Goal: Task Accomplishment & Management: Use online tool/utility

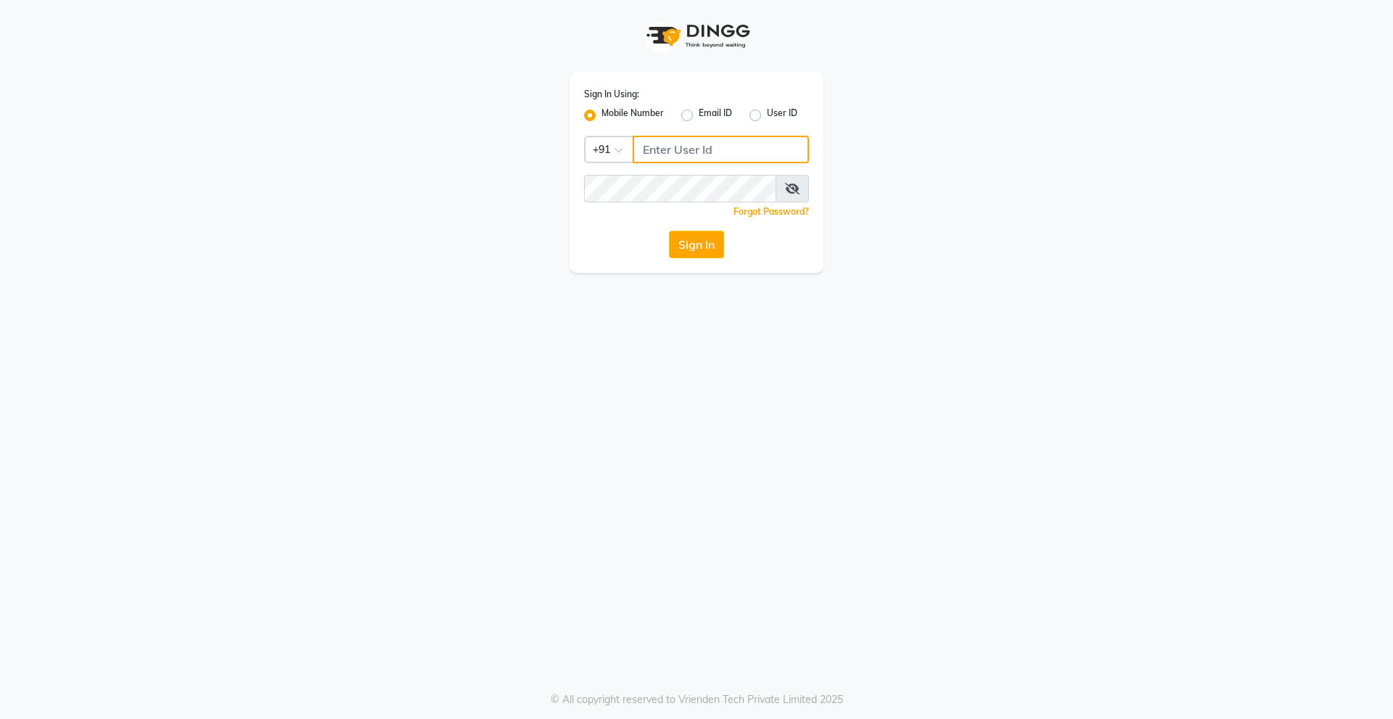
click at [686, 152] on input "Username" at bounding box center [721, 150] width 176 height 28
type input "9910315227"
click at [669, 231] on button "Sign In" at bounding box center [696, 245] width 55 height 28
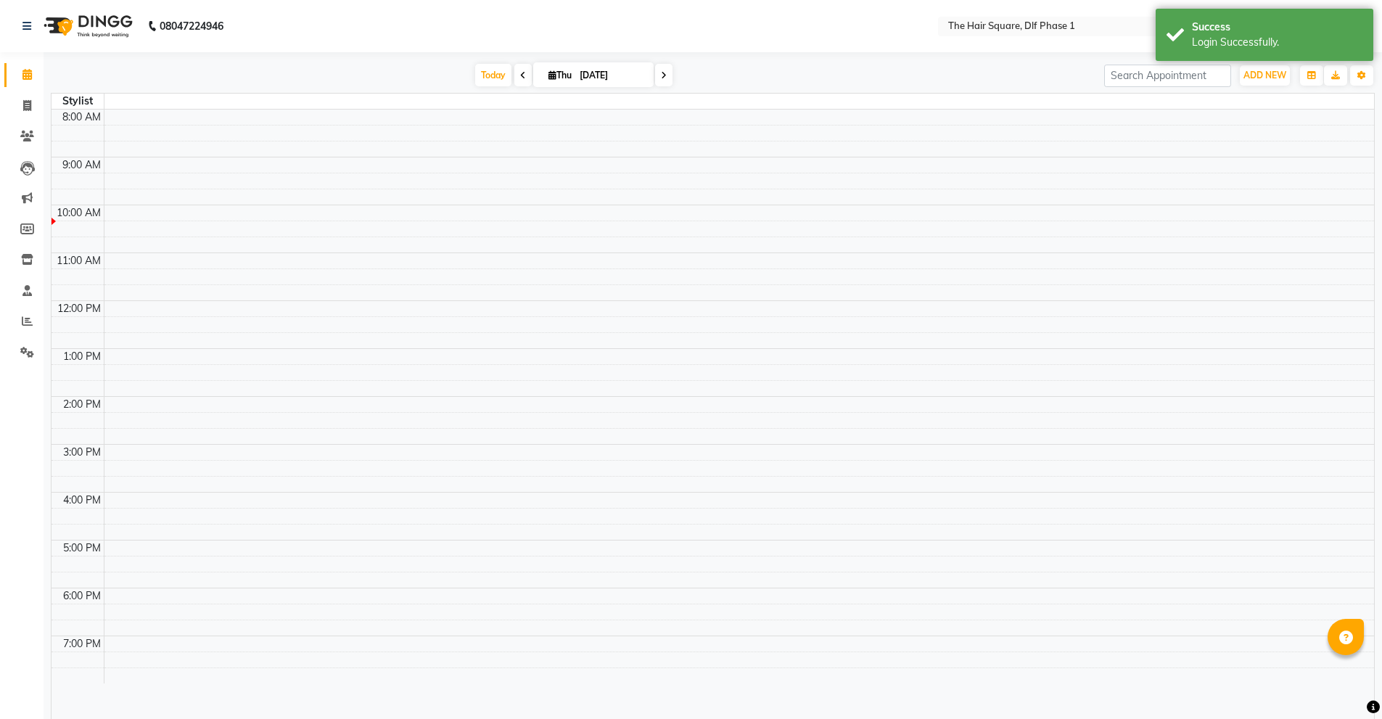
select select "en"
click at [18, 110] on span at bounding box center [27, 106] width 25 height 17
select select "service"
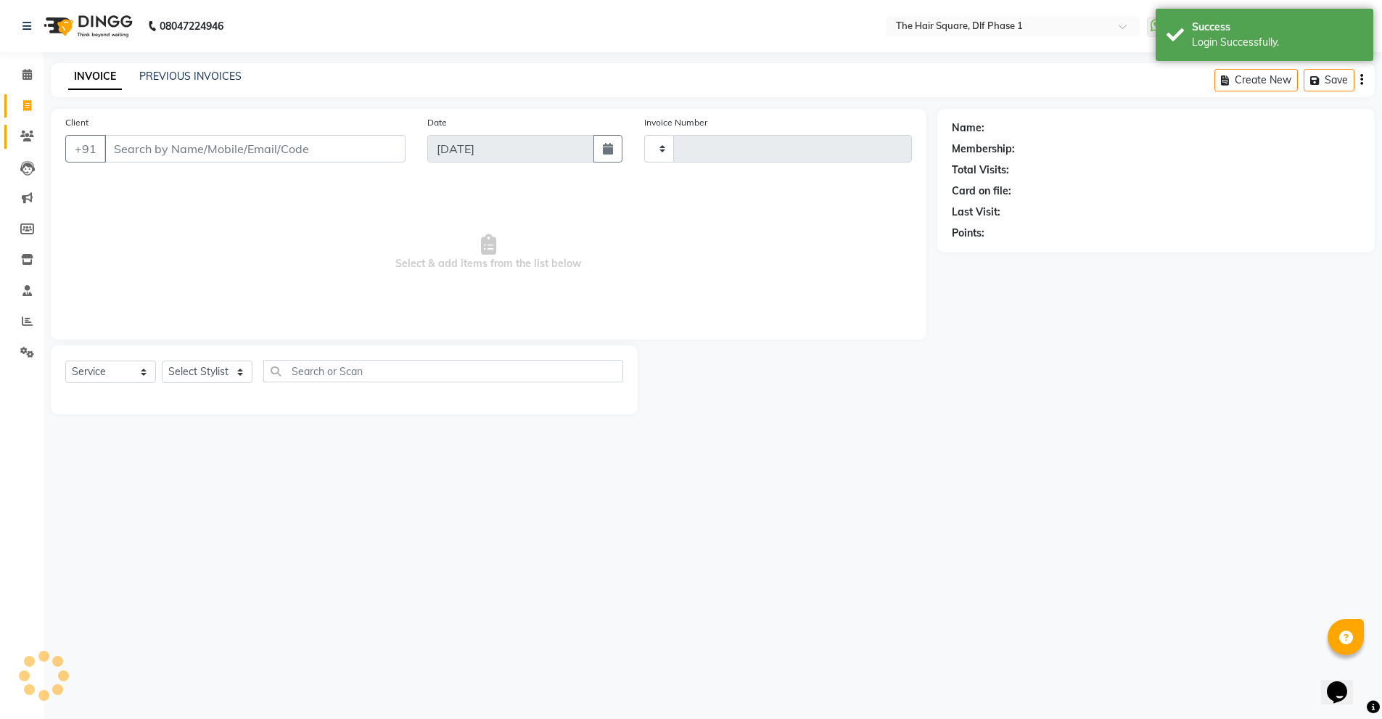
type input "2046"
select select "5766"
click at [194, 74] on link "PREVIOUS INVOICES" at bounding box center [190, 76] width 102 height 13
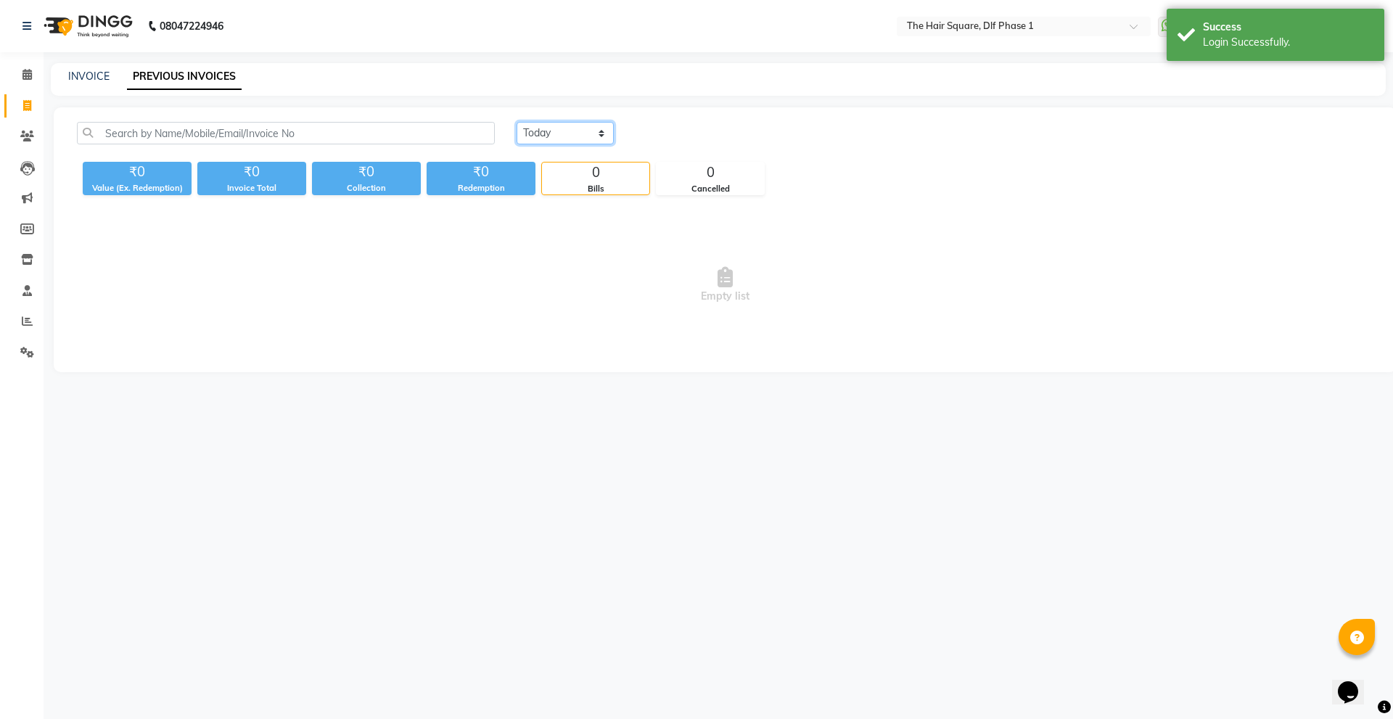
click at [564, 126] on select "[DATE] [DATE] Custom Range" at bounding box center [565, 133] width 97 height 22
select select "[DATE]"
click at [517, 122] on select "[DATE] [DATE] Custom Range" at bounding box center [565, 133] width 97 height 22
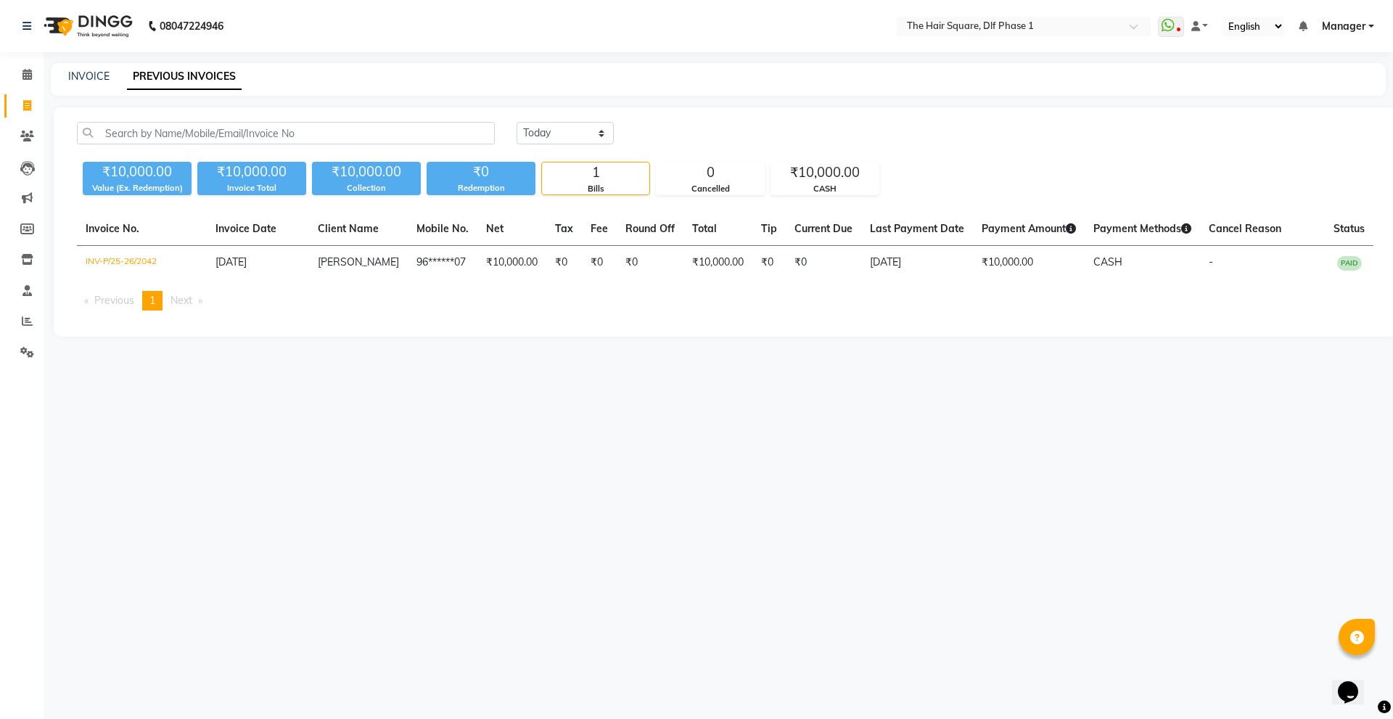
click at [451, 390] on div "08047224946 Select Location × The Hair Square, Dlf Phase 1 WhatsApp Status ✕ St…" at bounding box center [696, 359] width 1393 height 719
click at [26, 81] on span at bounding box center [27, 75] width 25 height 17
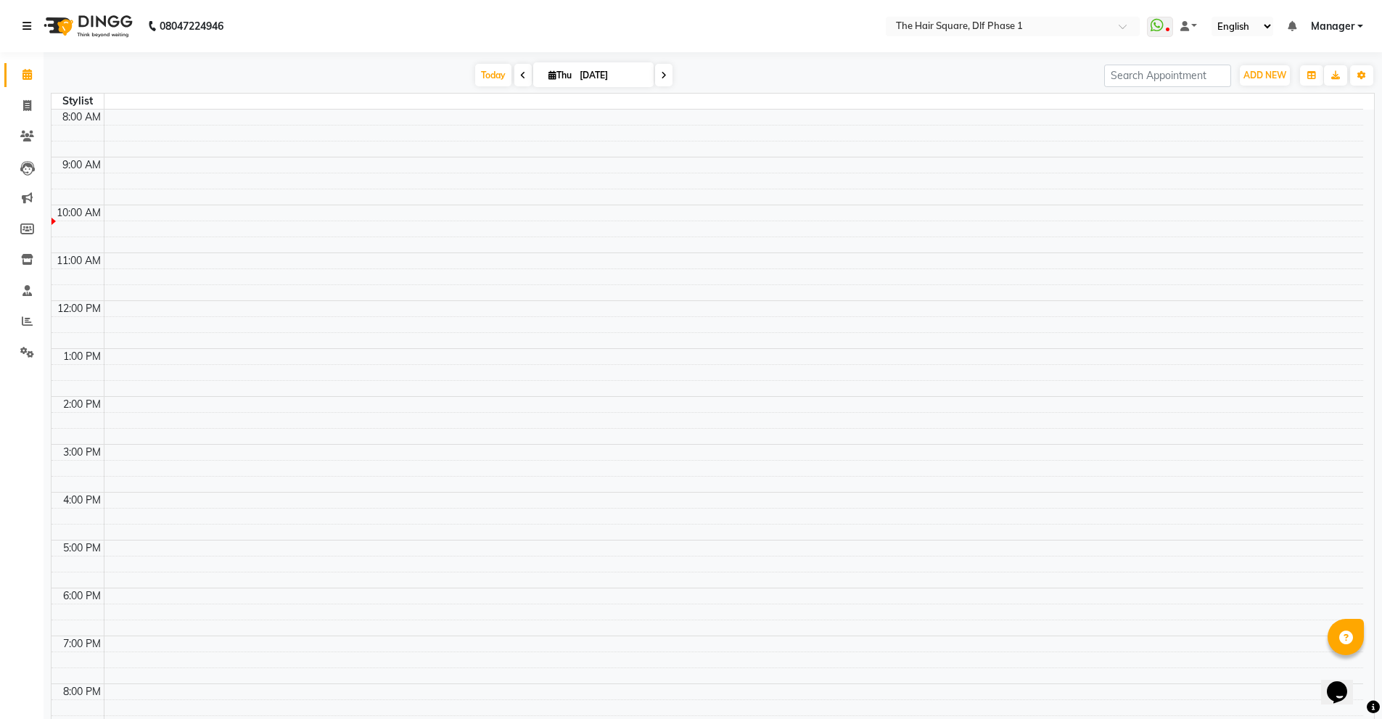
click at [29, 25] on icon at bounding box center [26, 26] width 9 height 10
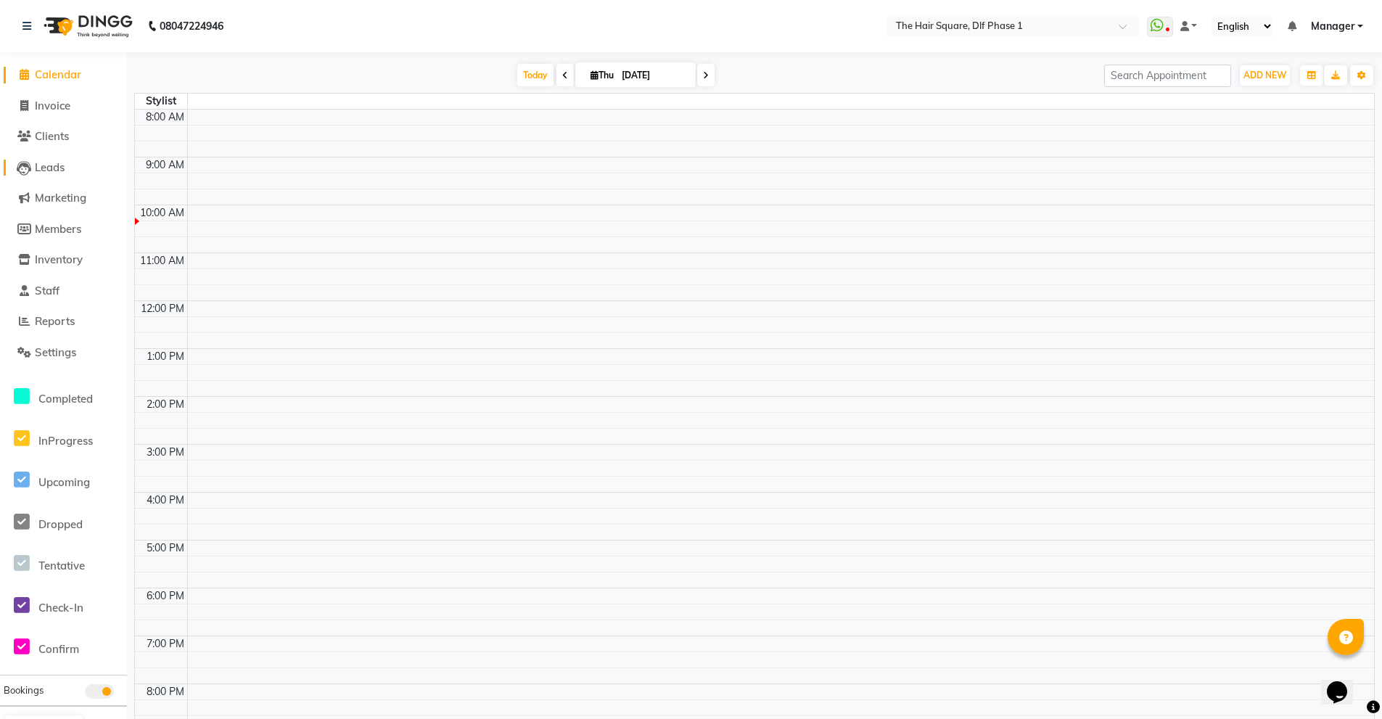
click at [75, 173] on link "Leads" at bounding box center [64, 168] width 120 height 17
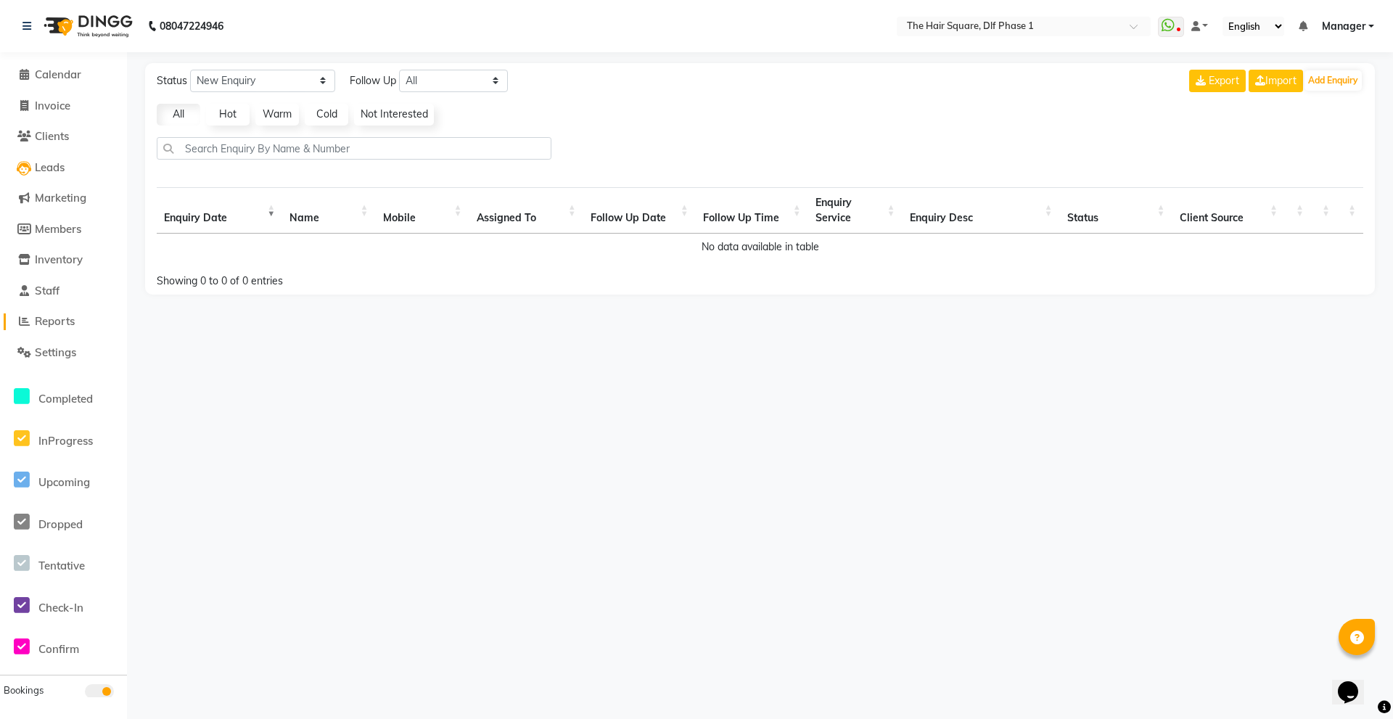
click at [65, 321] on span "Reports" at bounding box center [55, 321] width 40 height 14
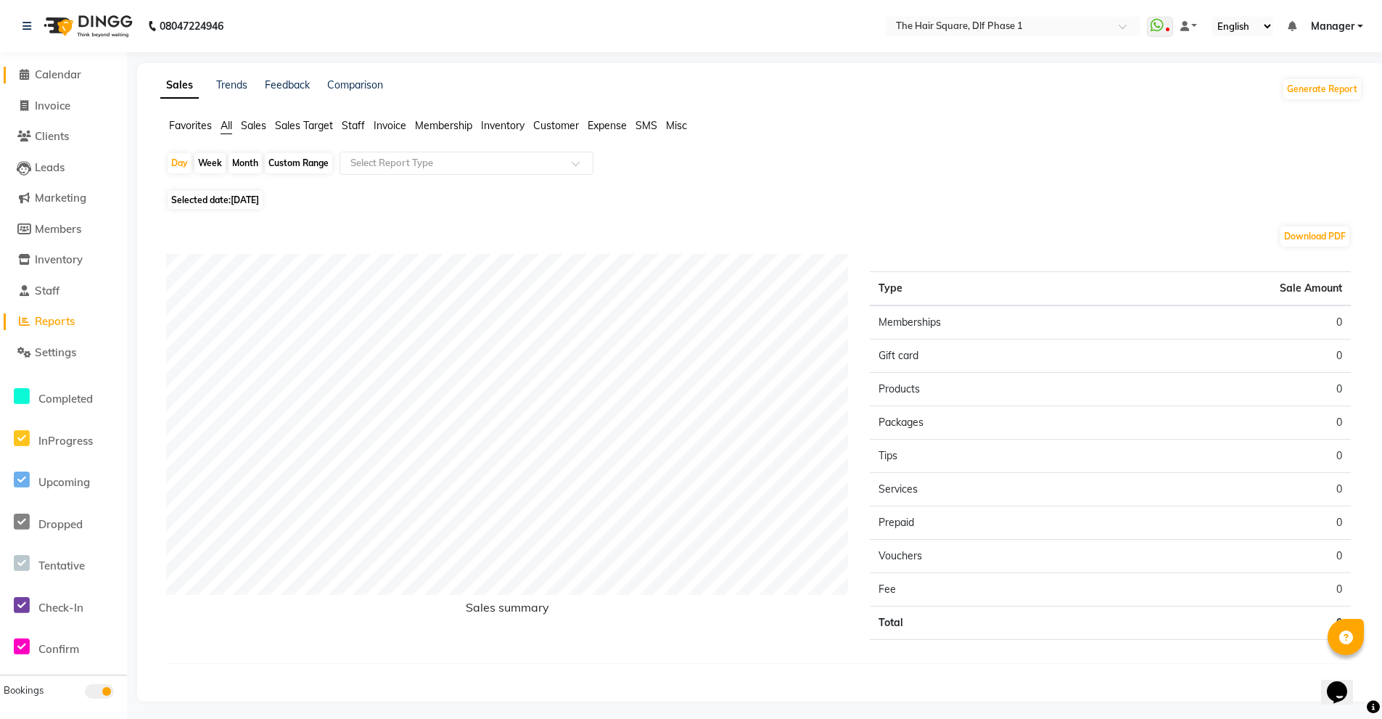
click at [62, 78] on span "Calendar" at bounding box center [58, 74] width 46 height 14
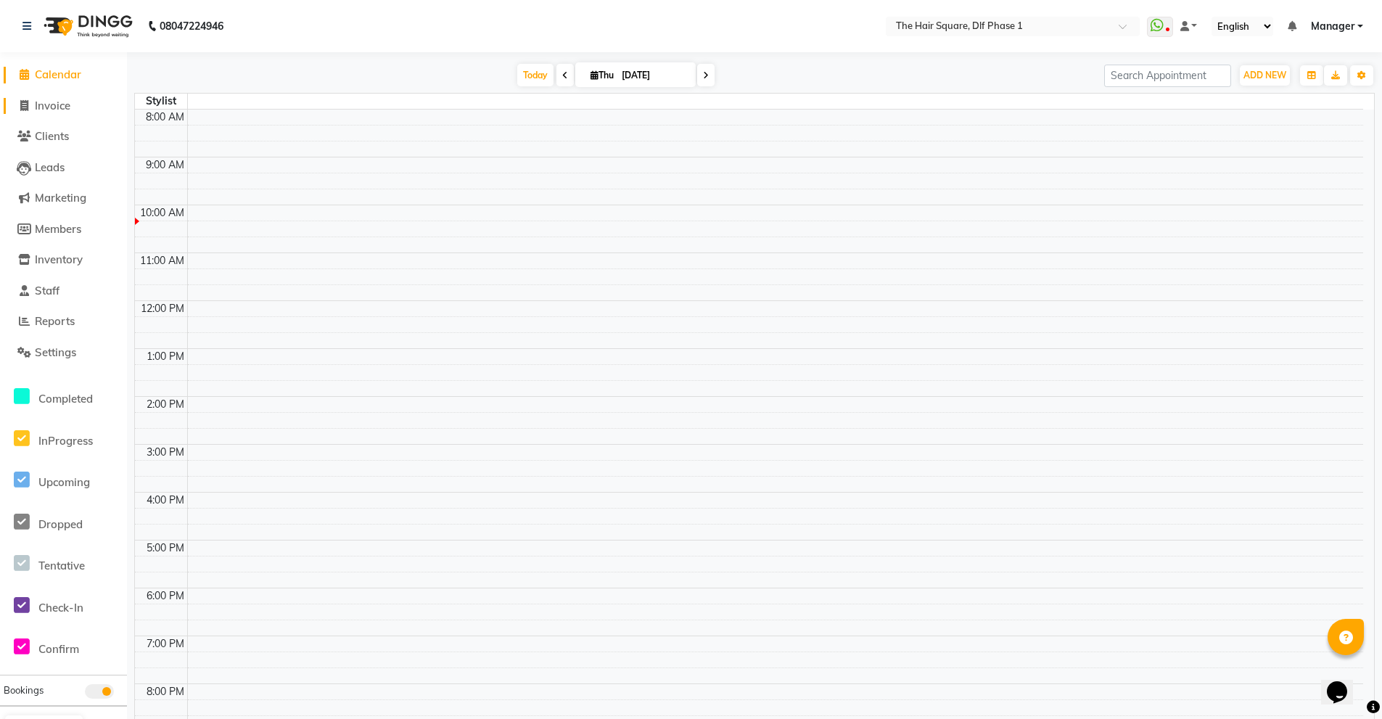
click at [46, 112] on span "Invoice" at bounding box center [53, 106] width 36 height 14
select select "service"
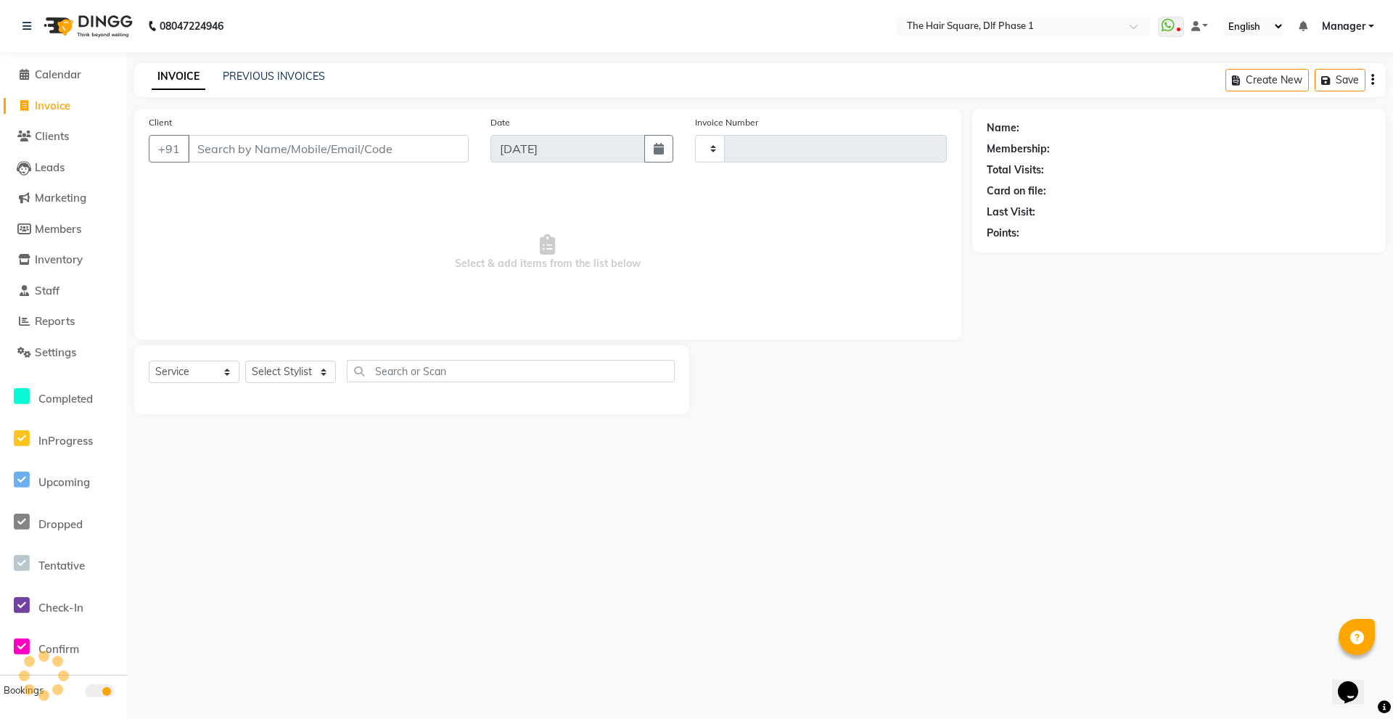
type input "2046"
select select "5766"
click at [322, 253] on span "Select & add items from the list below" at bounding box center [548, 252] width 798 height 145
click at [38, 27] on img at bounding box center [86, 26] width 99 height 41
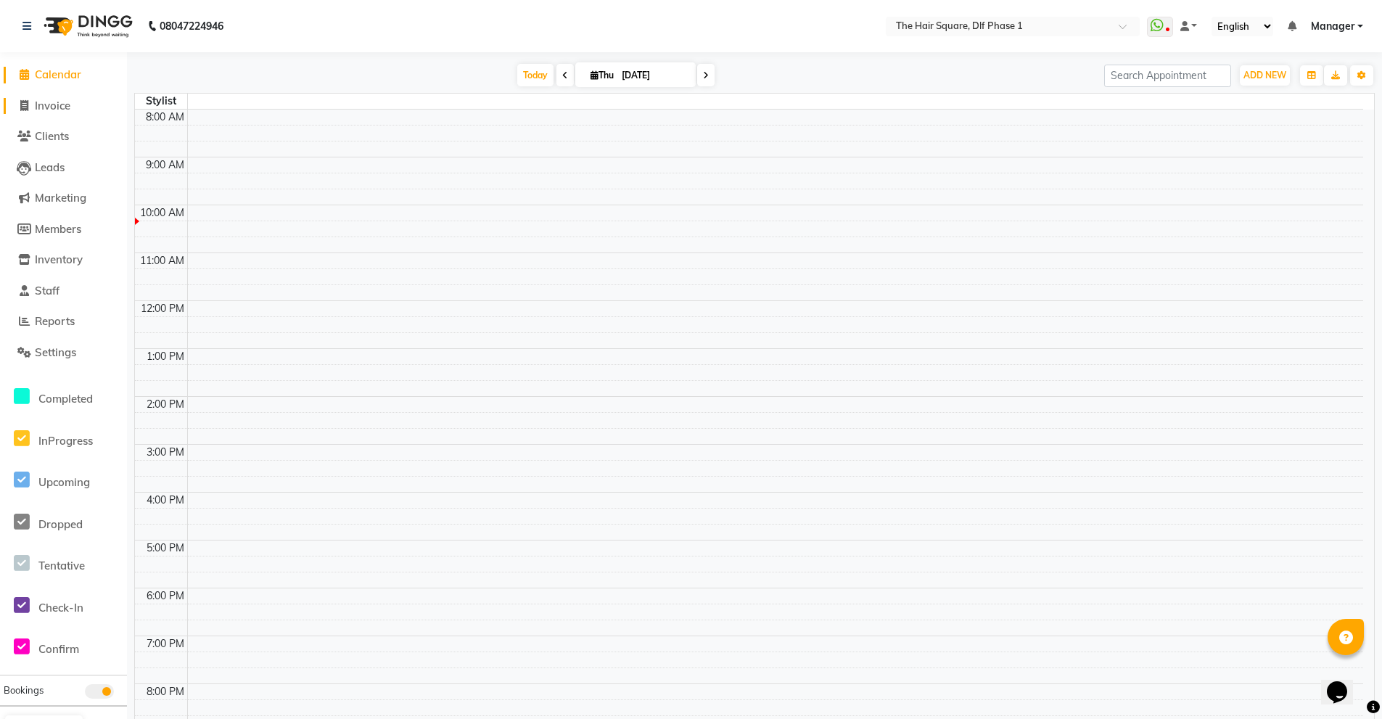
click at [69, 104] on span "Invoice" at bounding box center [53, 106] width 36 height 14
select select "service"
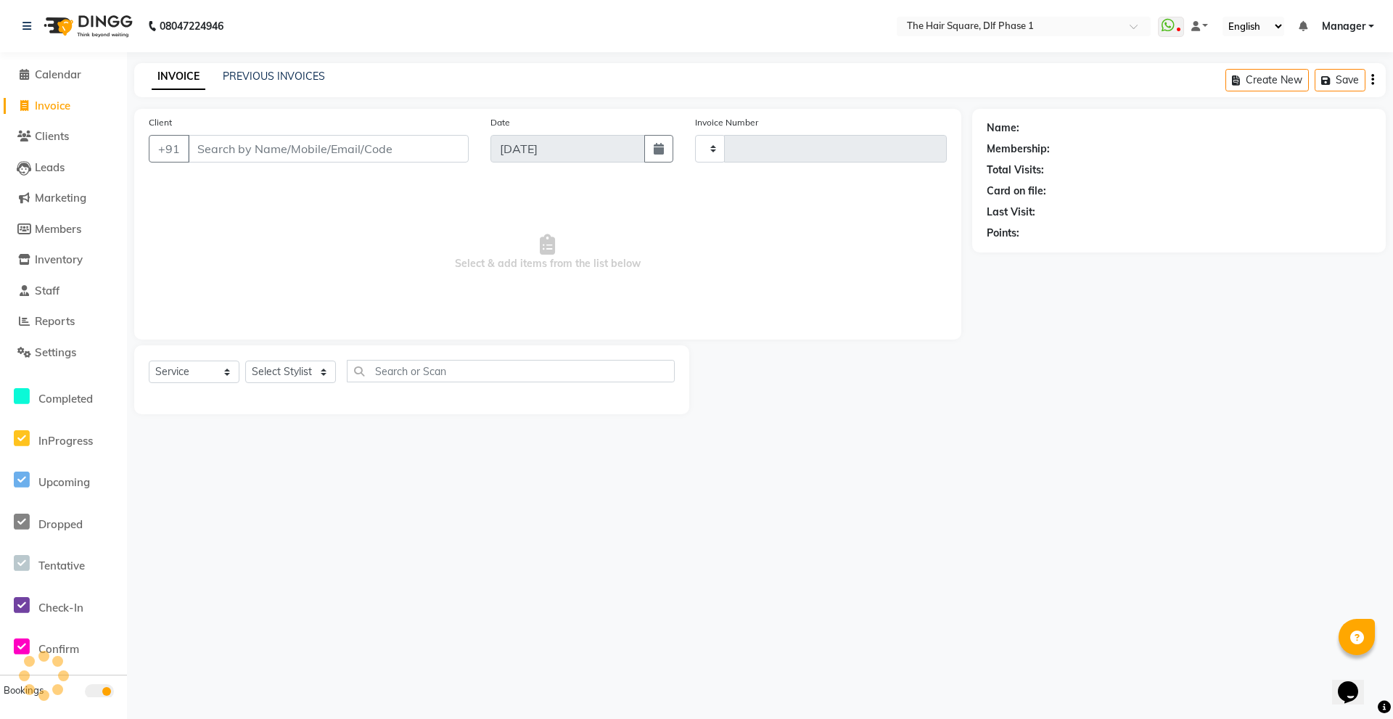
type input "2046"
select select "5766"
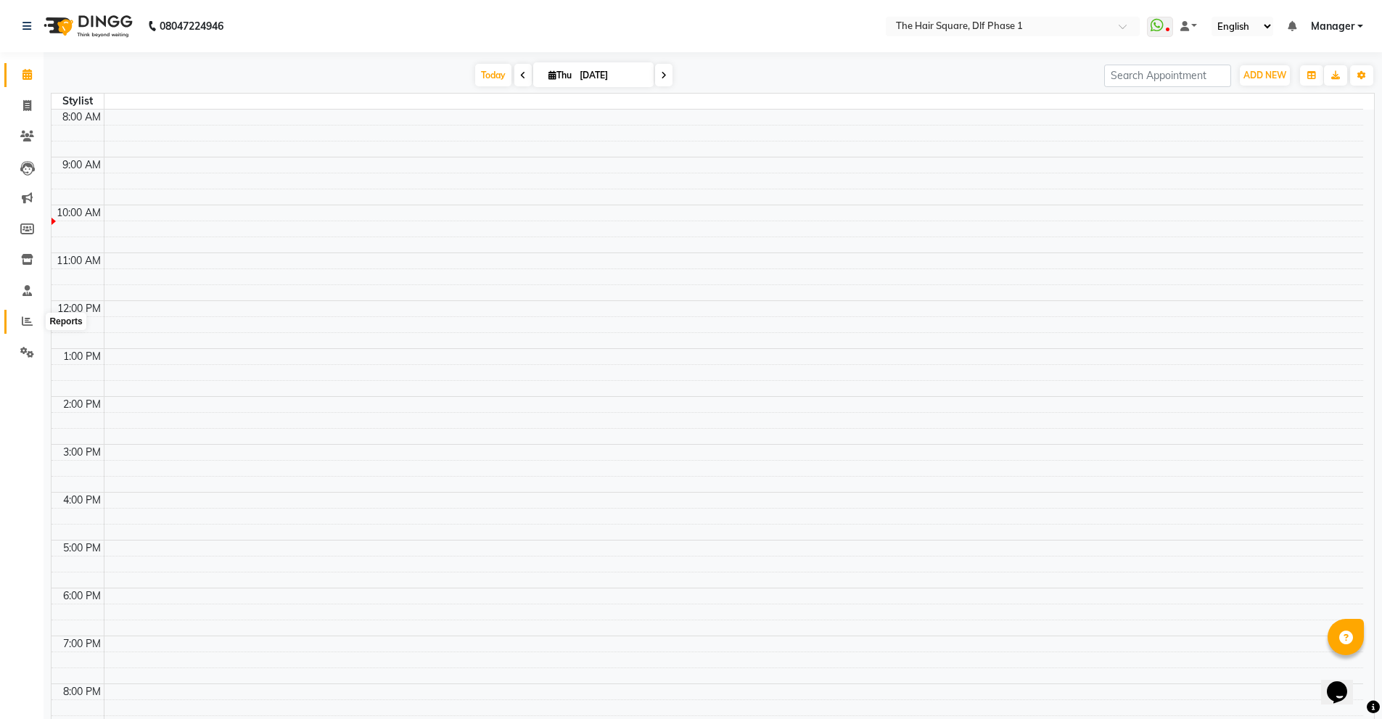
click at [31, 324] on icon at bounding box center [27, 321] width 11 height 11
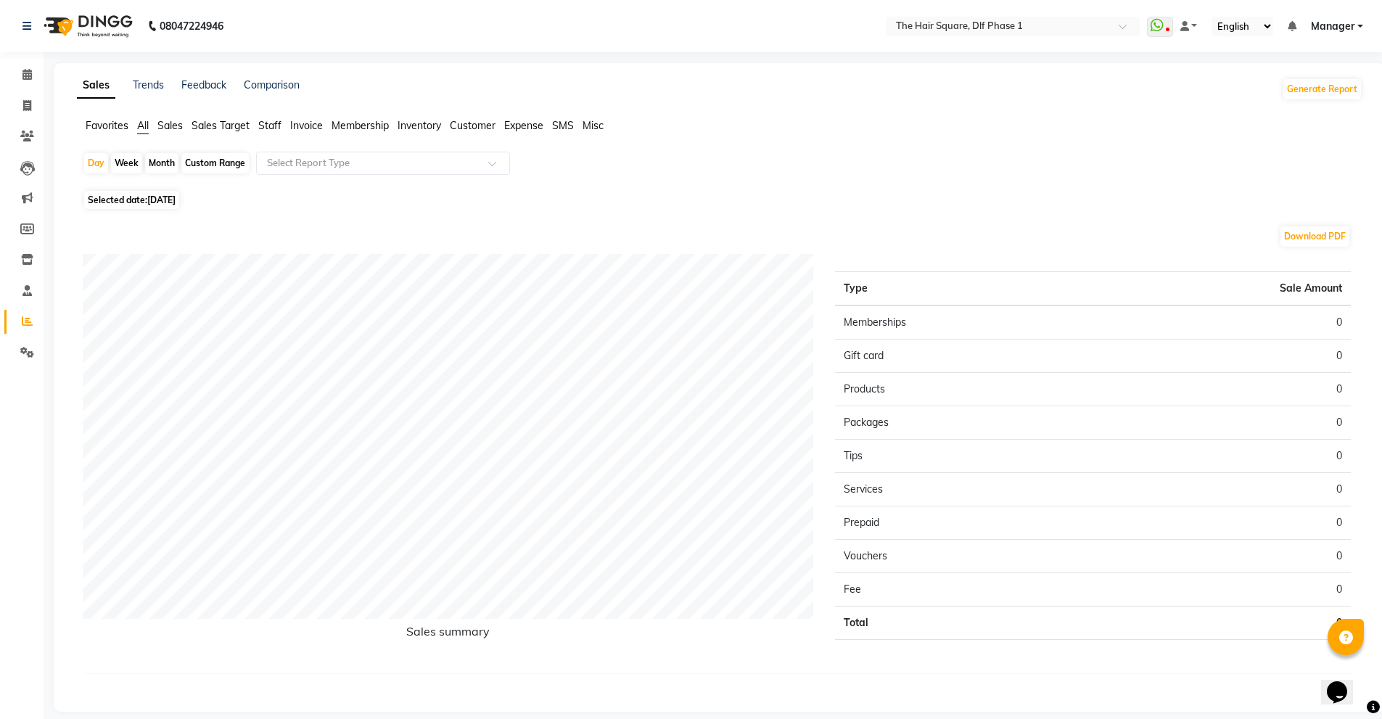
click at [263, 127] on span "Staff" at bounding box center [269, 125] width 23 height 13
click at [176, 186] on span "[DATE]" at bounding box center [161, 191] width 28 height 11
select select "9"
select select "2025"
click at [176, 187] on span "[DATE]" at bounding box center [161, 191] width 28 height 11
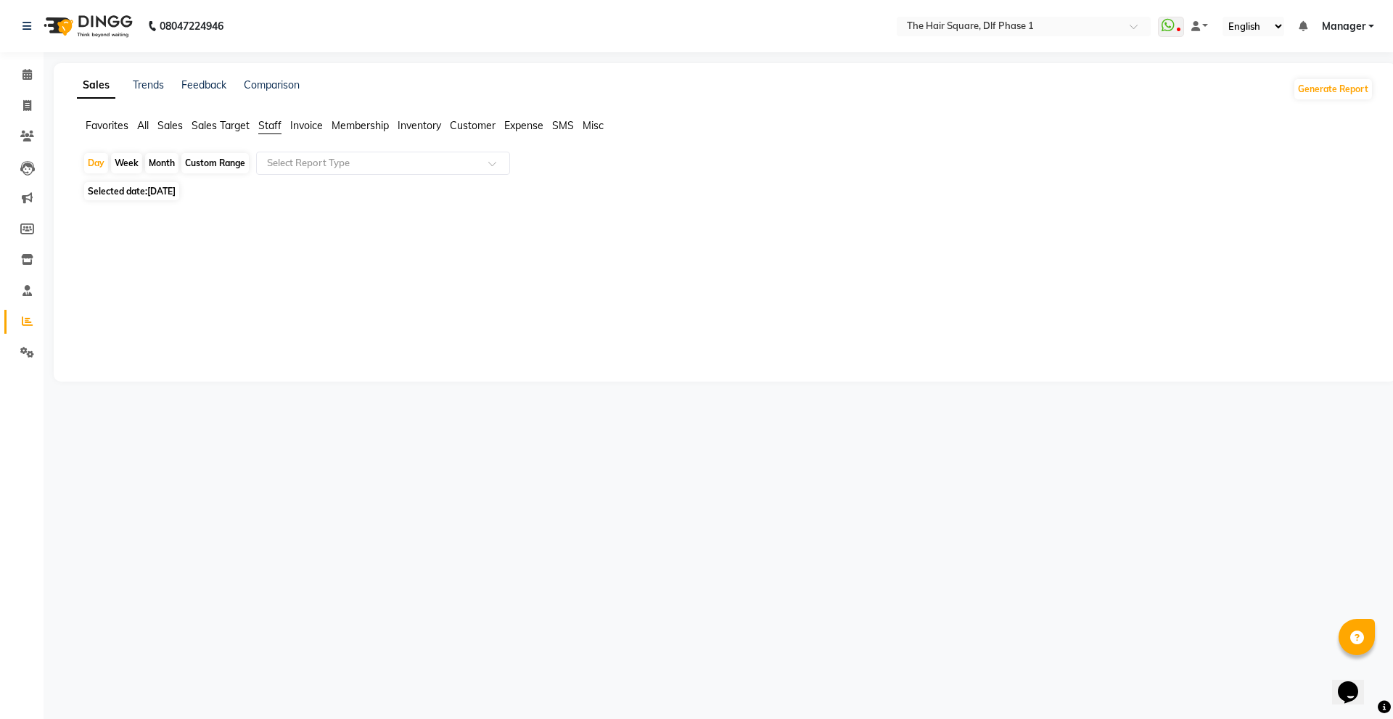
select select "9"
select select "2025"
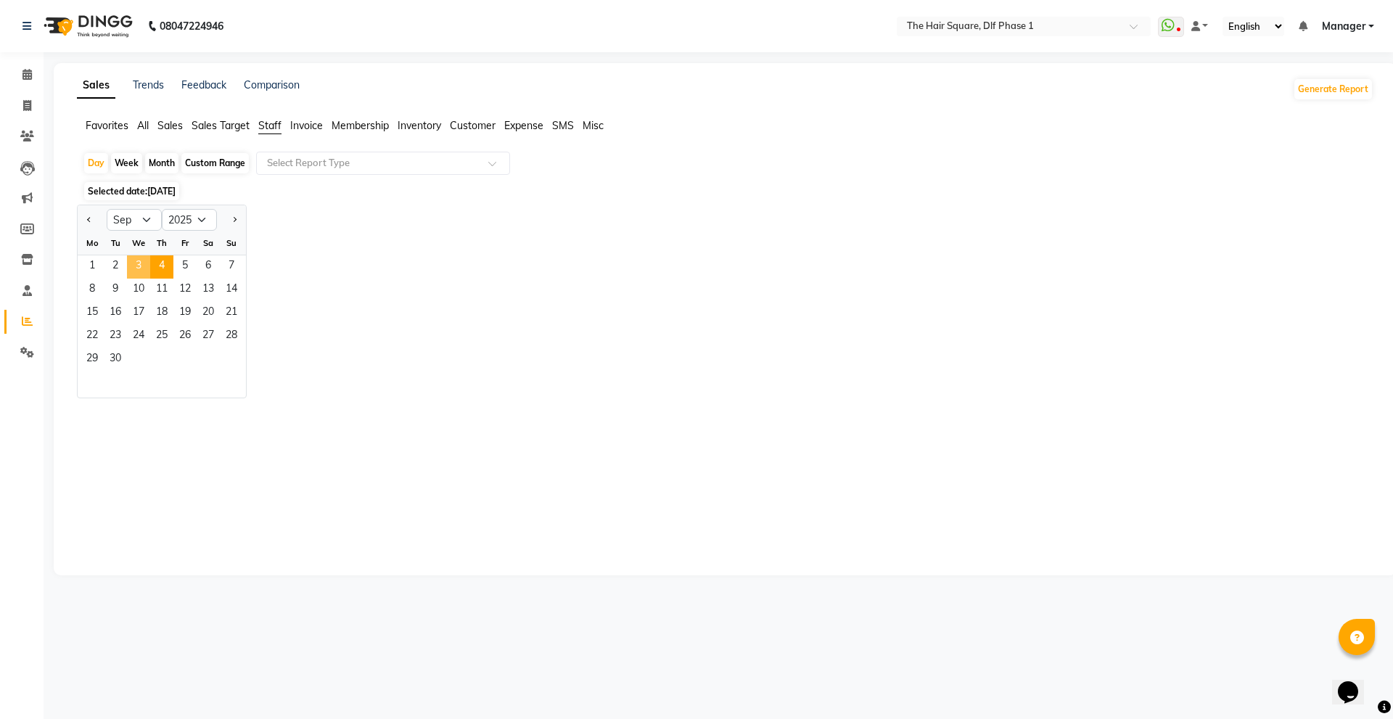
click at [141, 262] on span "3" at bounding box center [138, 266] width 23 height 23
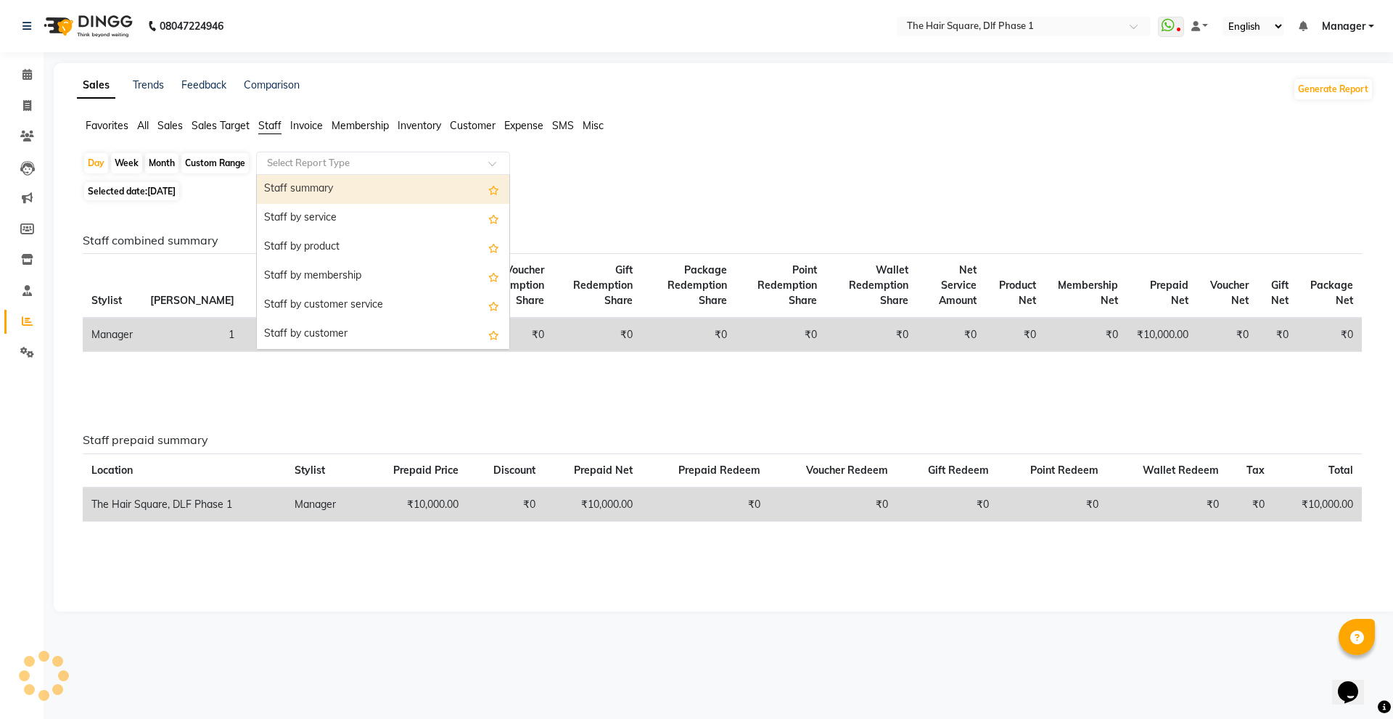
click at [316, 170] on input "text" at bounding box center [368, 163] width 209 height 15
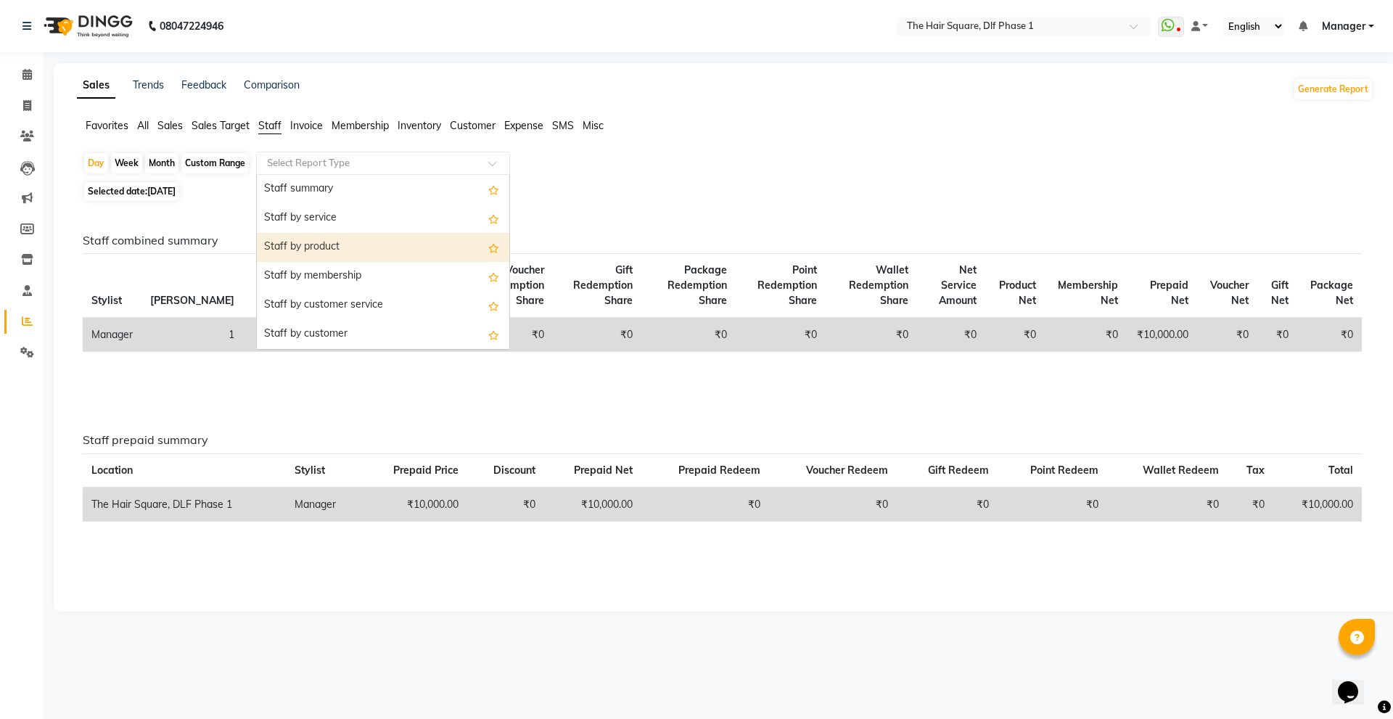
click at [316, 250] on div "Staff by product" at bounding box center [383, 247] width 253 height 29
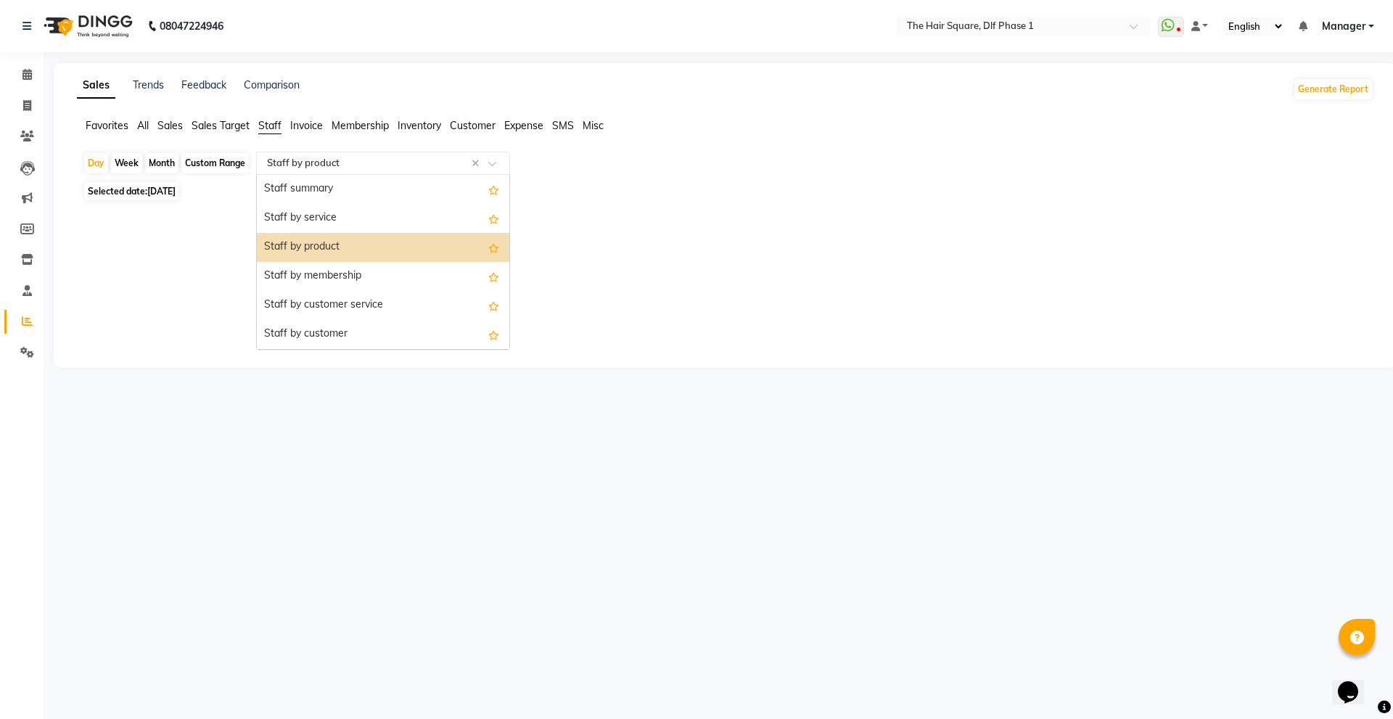
click at [330, 164] on input "text" at bounding box center [368, 163] width 209 height 15
click at [342, 213] on div "Staff by service" at bounding box center [383, 218] width 253 height 29
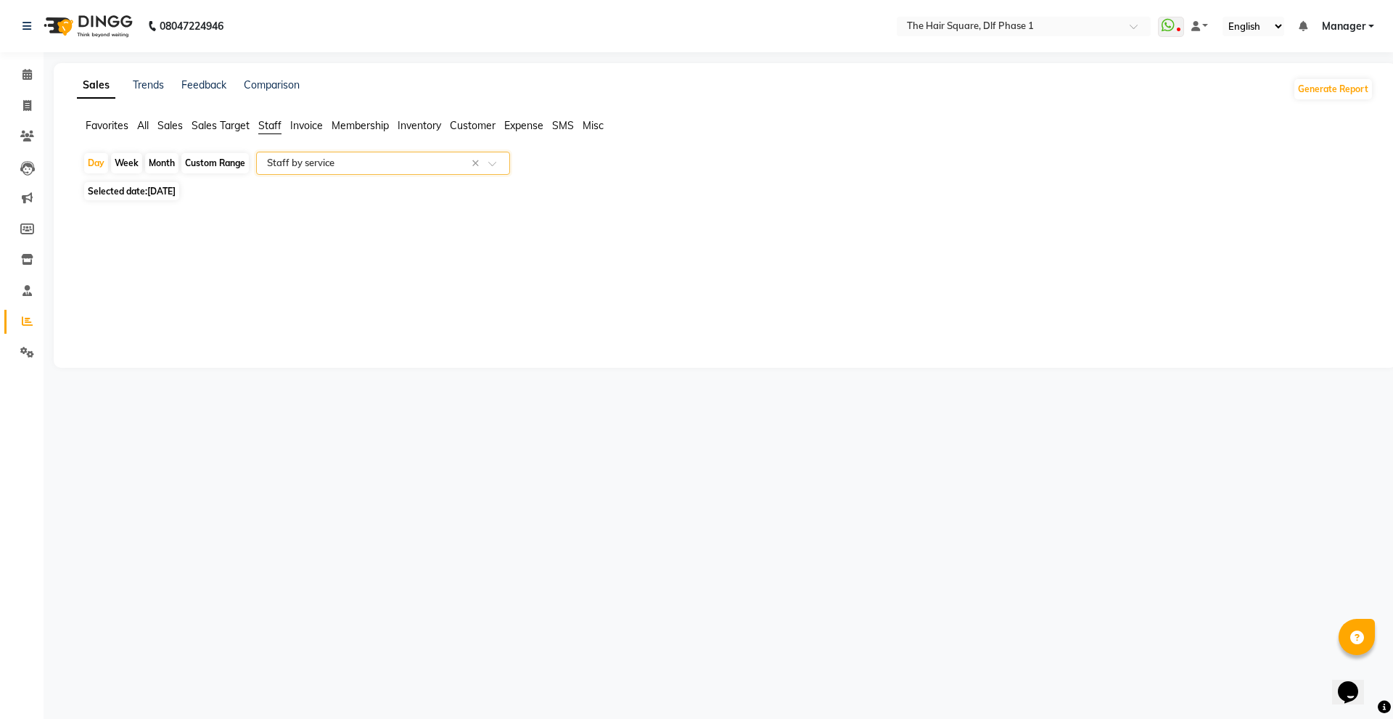
click at [162, 193] on span "[DATE]" at bounding box center [161, 191] width 28 height 11
select select "9"
select select "2025"
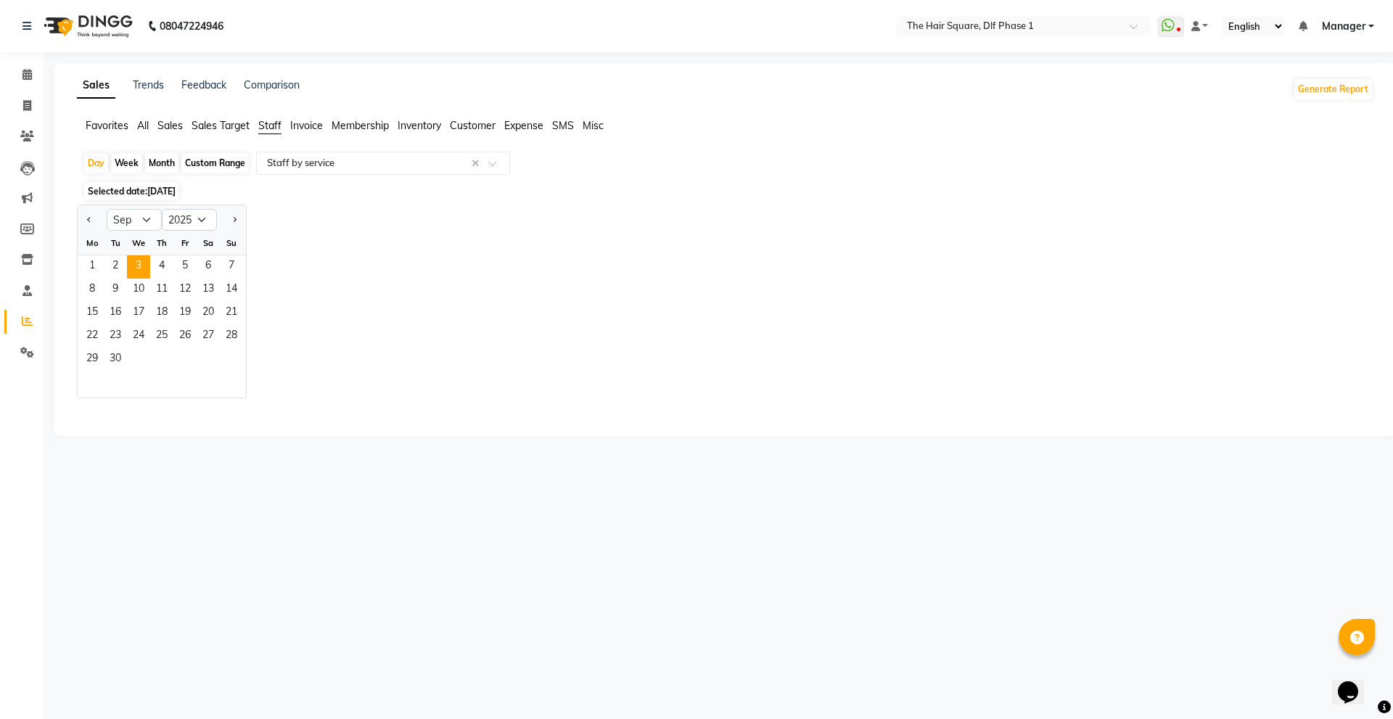
click at [162, 193] on span "[DATE]" at bounding box center [161, 191] width 28 height 11
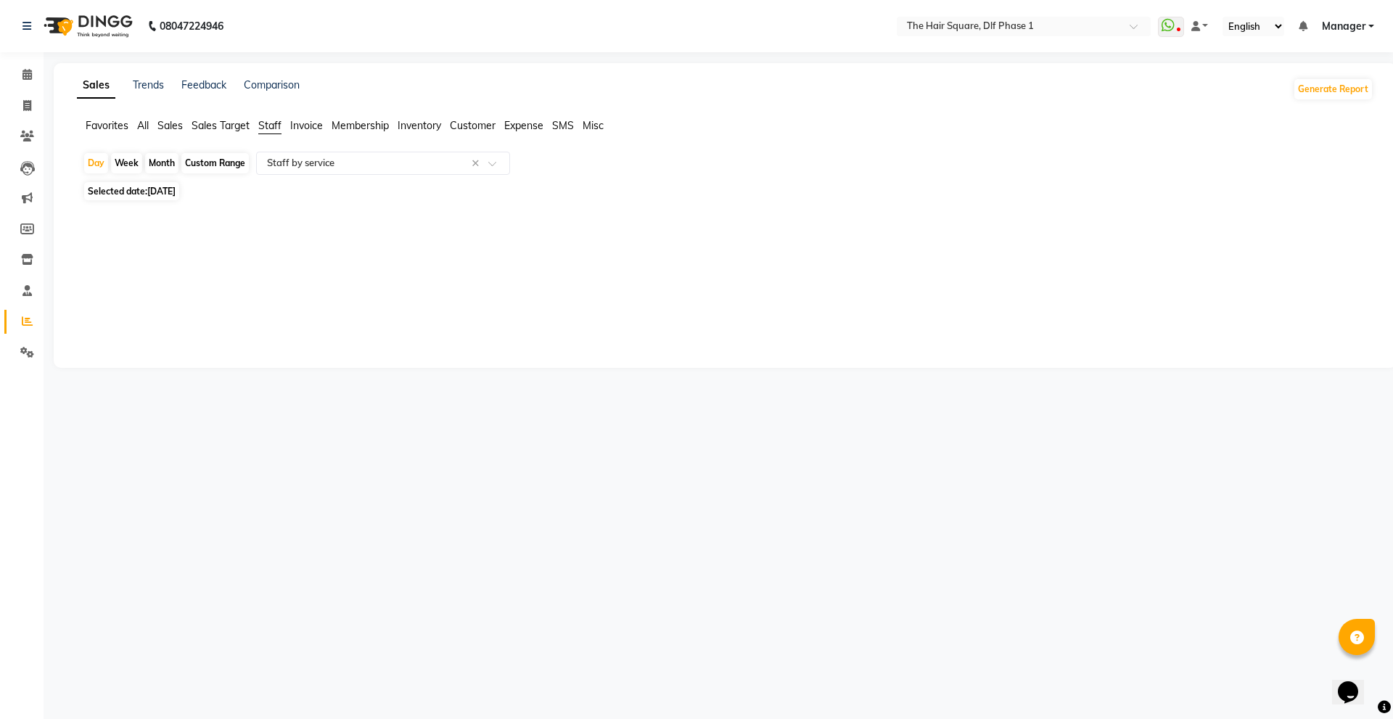
click at [386, 259] on div "Sales Trends Feedback Comparison Generate Report Favorites All Sales Sales Targ…" at bounding box center [725, 215] width 1343 height 305
click at [387, 254] on div "Sales Trends Feedback Comparison Generate Report Favorites All Sales Sales Targ…" at bounding box center [725, 215] width 1343 height 305
click at [361, 123] on span "Membership" at bounding box center [360, 125] width 57 height 13
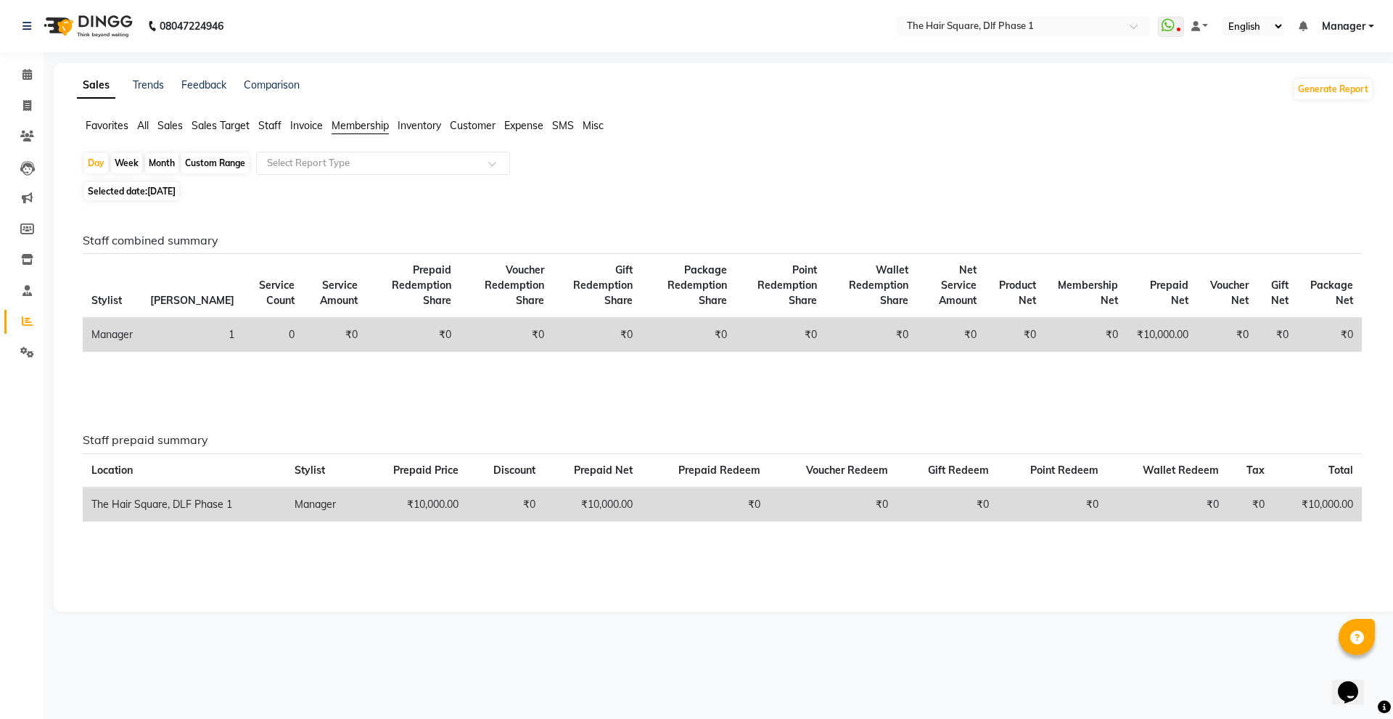
click at [271, 126] on span "Staff" at bounding box center [269, 125] width 23 height 13
click at [149, 128] on span "All" at bounding box center [143, 125] width 12 height 13
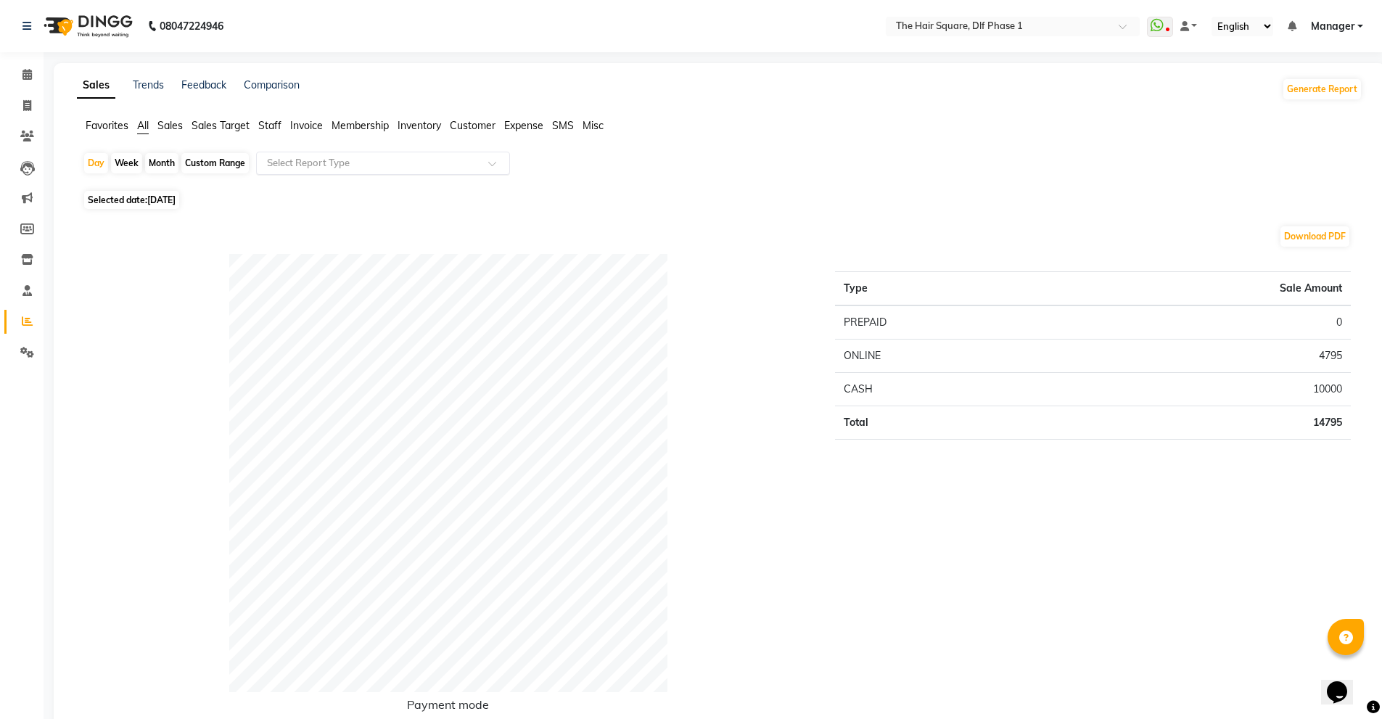
click at [292, 169] on input "text" at bounding box center [368, 163] width 209 height 15
click at [268, 127] on span "Staff" at bounding box center [269, 125] width 23 height 13
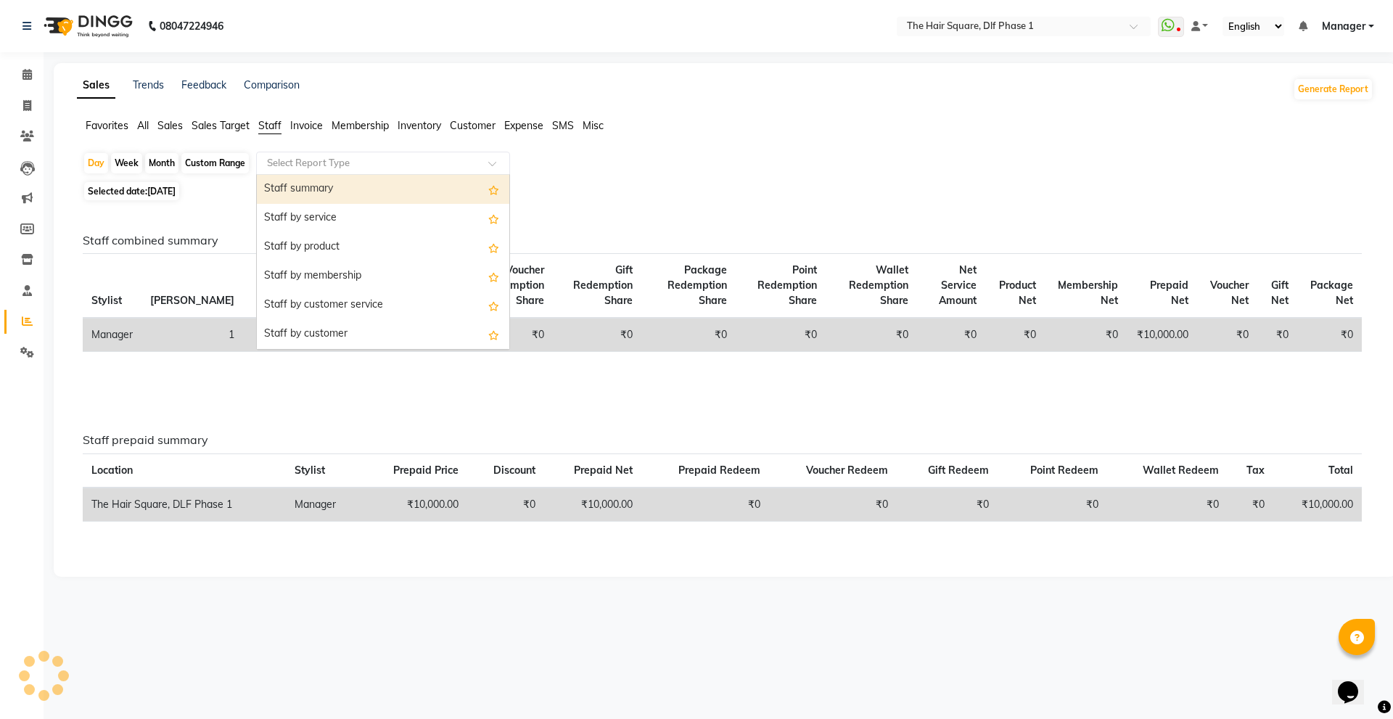
click at [335, 166] on input "text" at bounding box center [368, 163] width 209 height 15
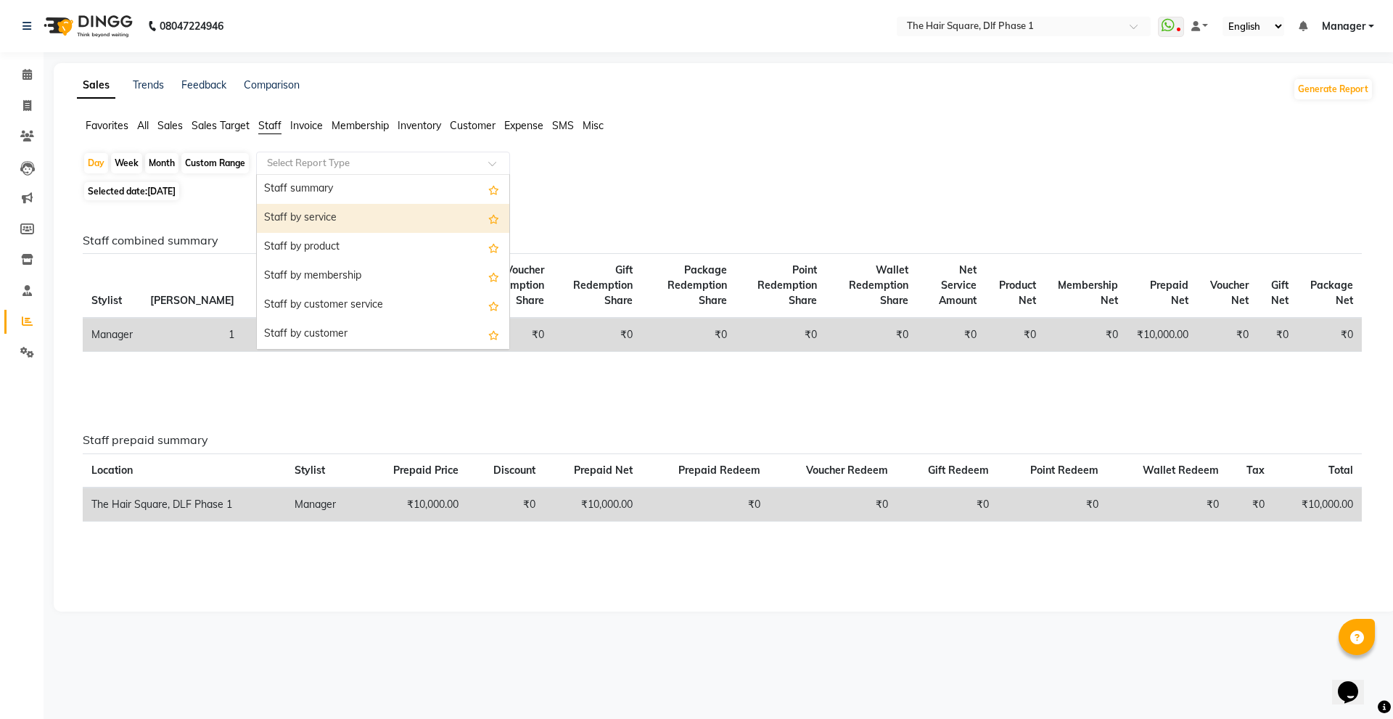
click at [353, 223] on div "Staff by service" at bounding box center [383, 218] width 253 height 29
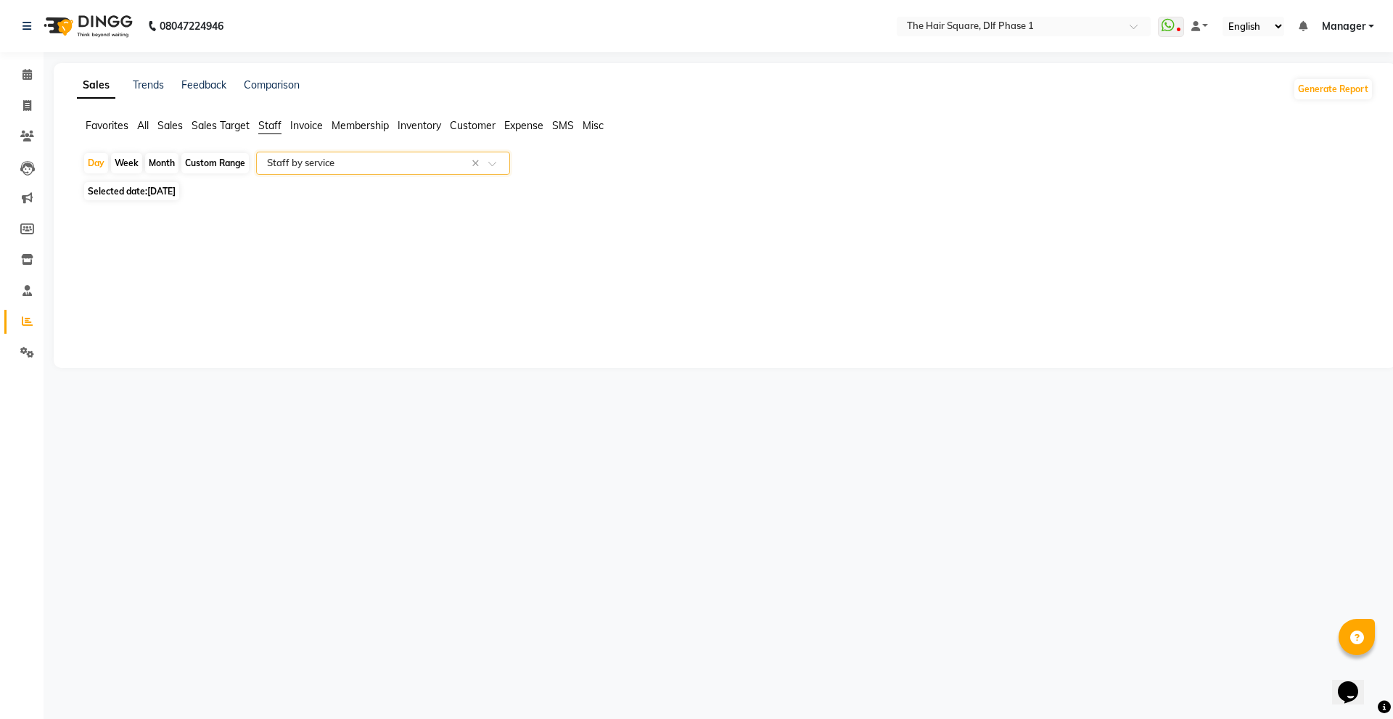
click at [344, 167] on input "text" at bounding box center [368, 163] width 209 height 15
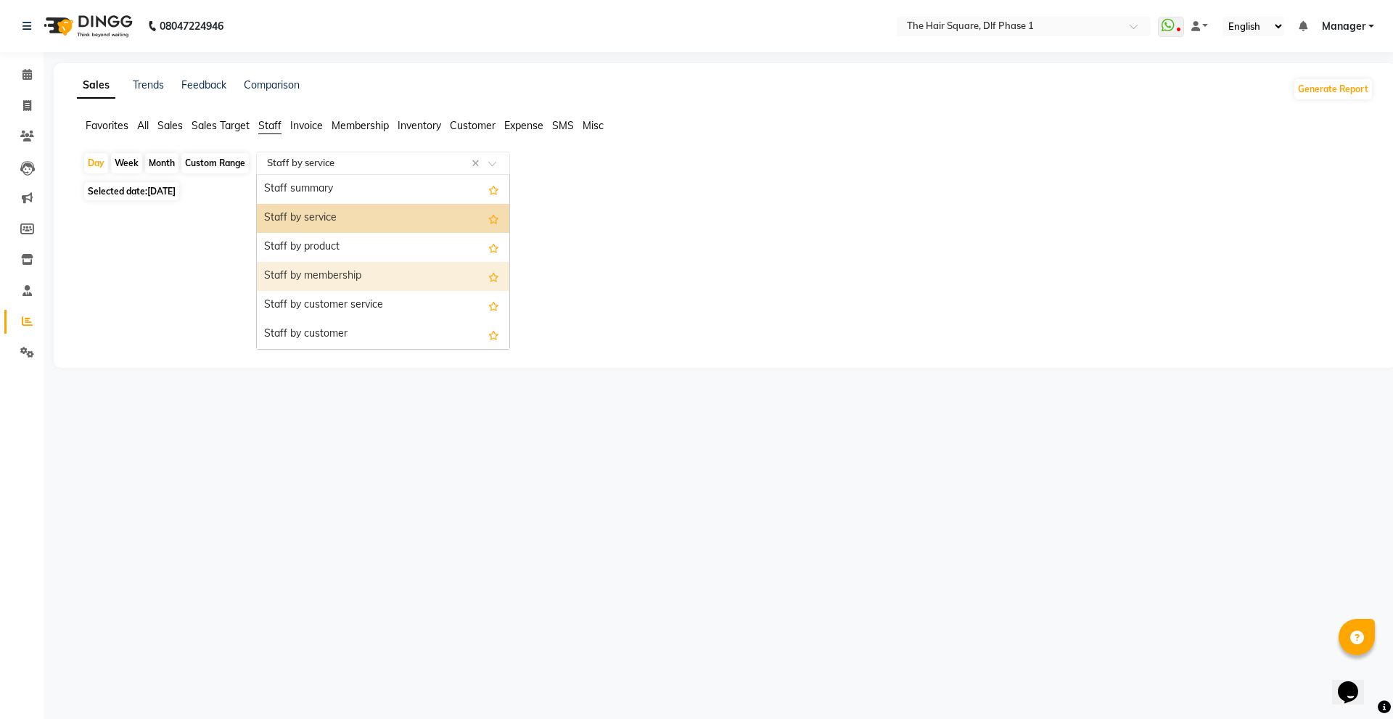
click at [334, 276] on div "Staff by membership" at bounding box center [383, 276] width 253 height 29
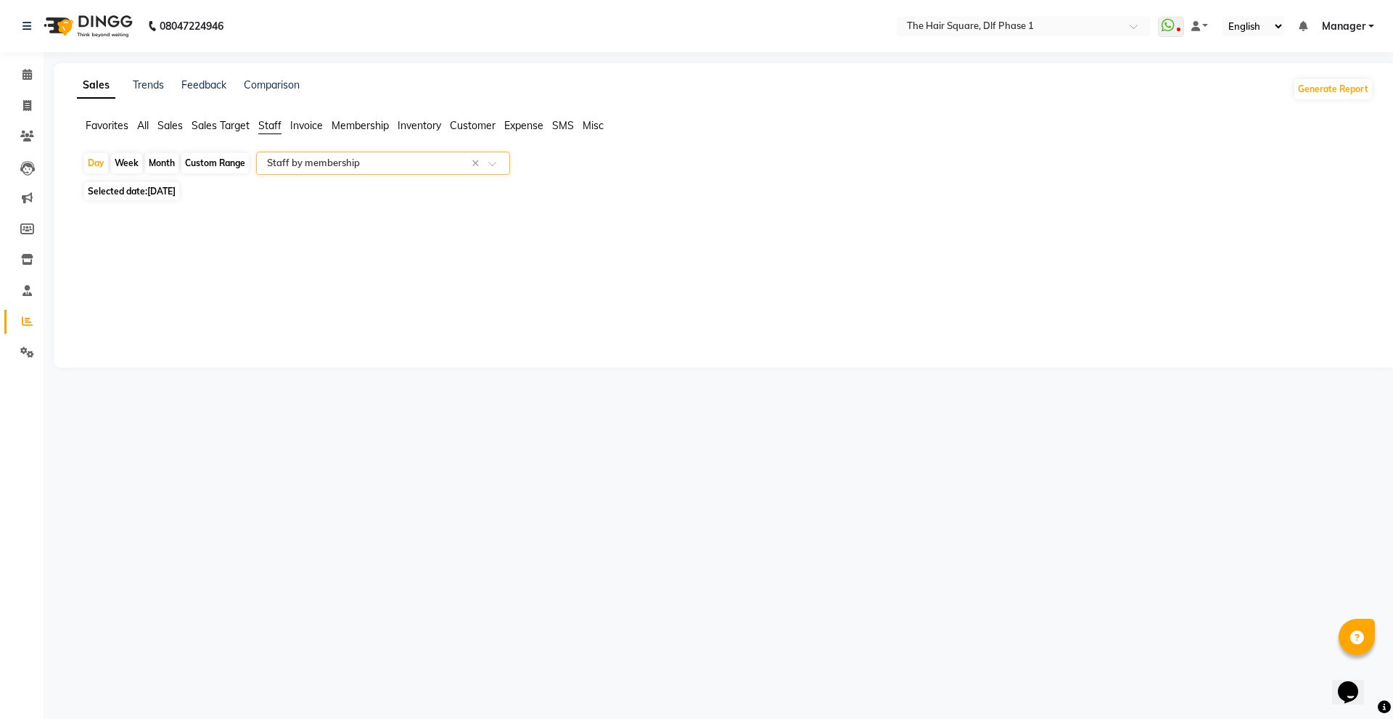
click at [319, 163] on input "text" at bounding box center [368, 163] width 209 height 15
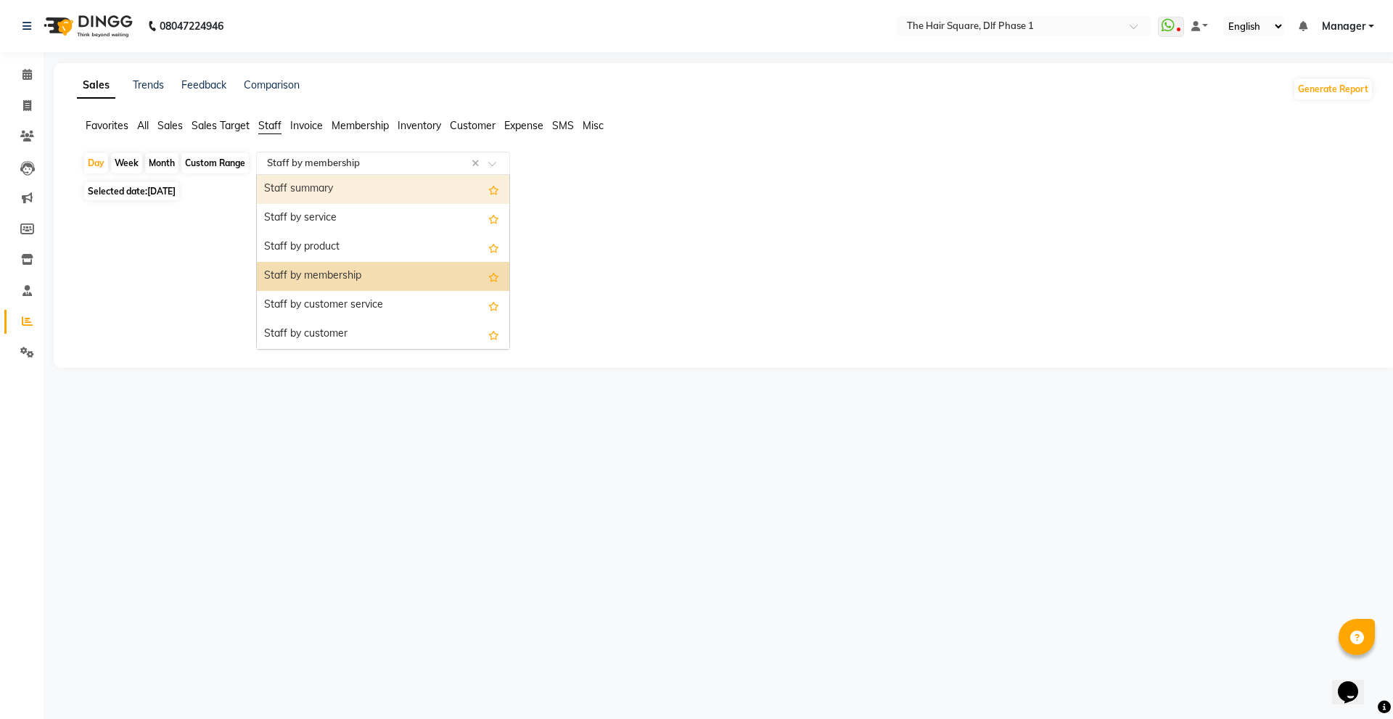
click at [326, 186] on div "Staff summary" at bounding box center [383, 189] width 253 height 29
select select "full_report"
select select "csv"
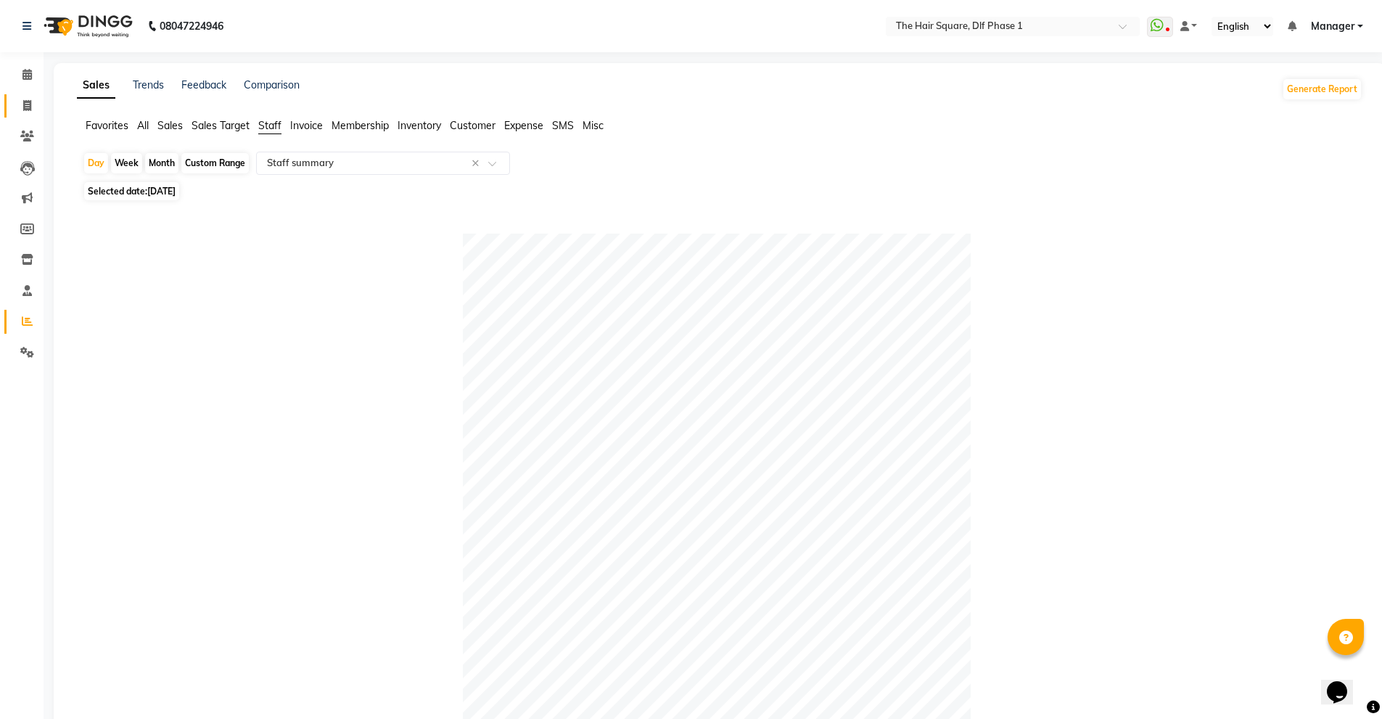
click at [31, 95] on link "Invoice" at bounding box center [21, 106] width 35 height 24
select select "5766"
select select "service"
